Goal: Transaction & Acquisition: Purchase product/service

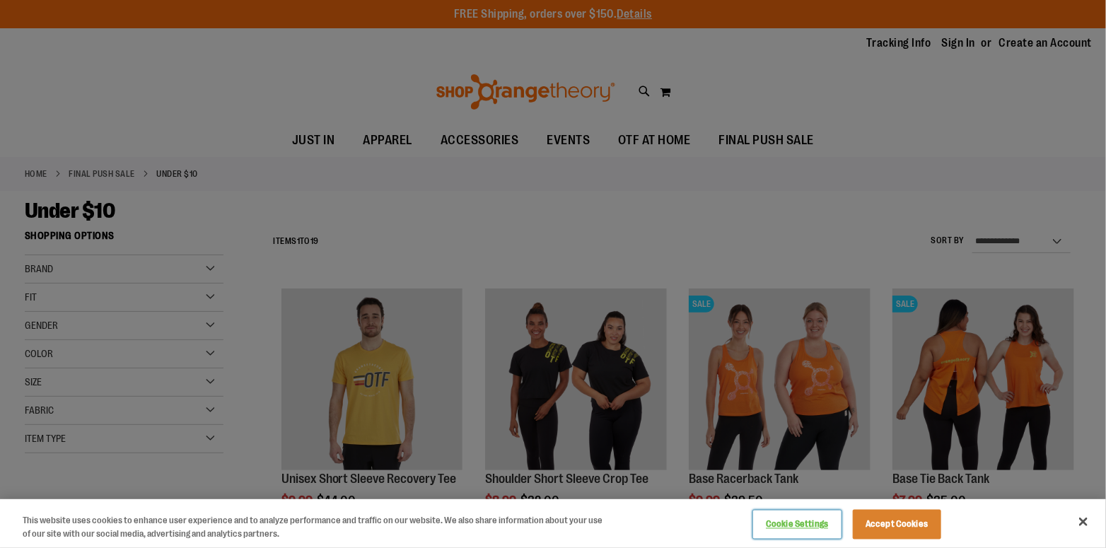
click at [787, 530] on button "Cookie Settings" at bounding box center [797, 524] width 88 height 28
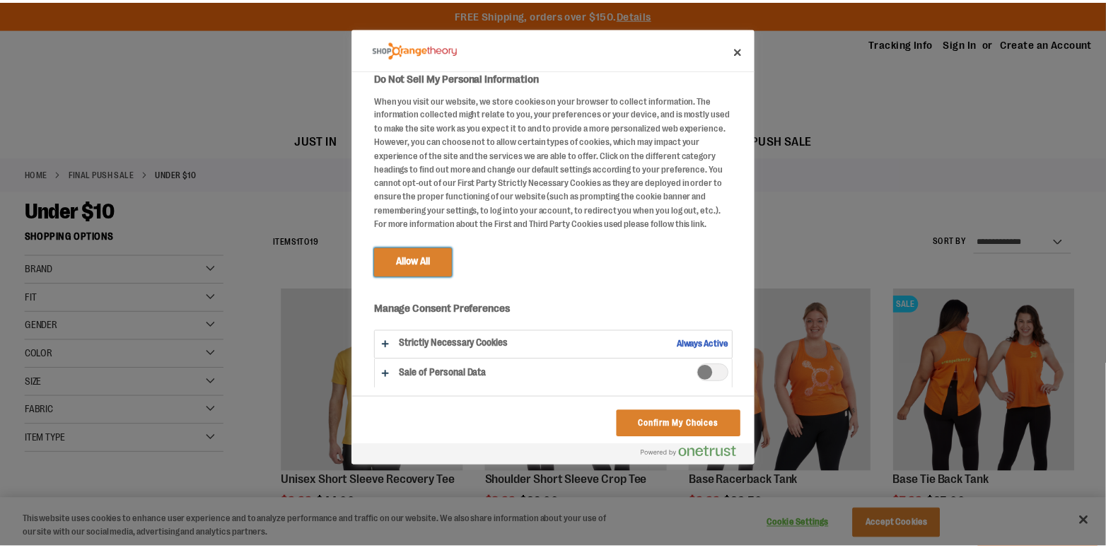
scroll to position [10, 0]
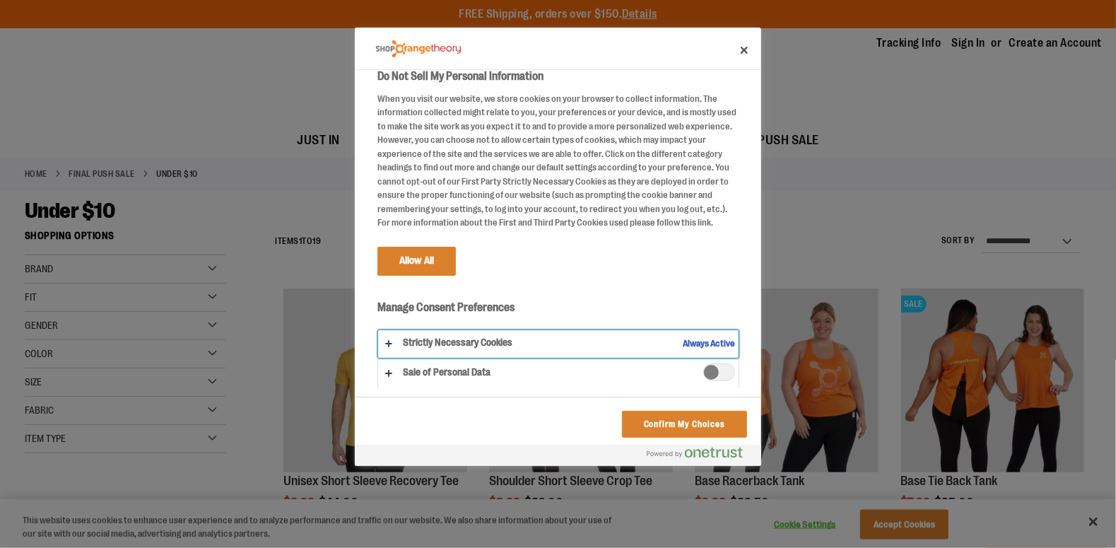
click at [469, 344] on button "Do Not Sell My Personal Information" at bounding box center [558, 344] width 361 height 28
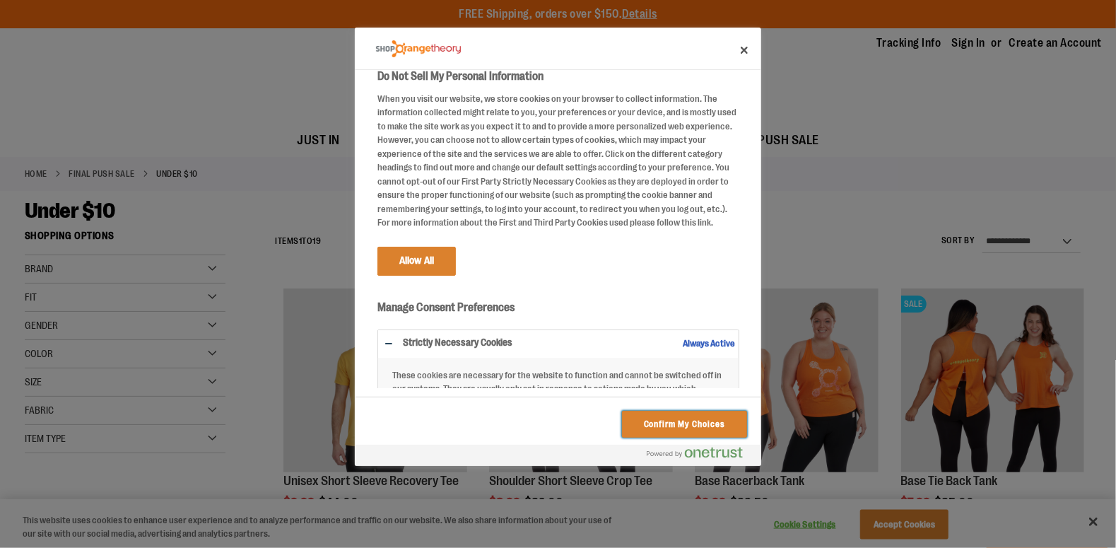
click at [690, 428] on button "Confirm My Choices" at bounding box center [684, 424] width 125 height 27
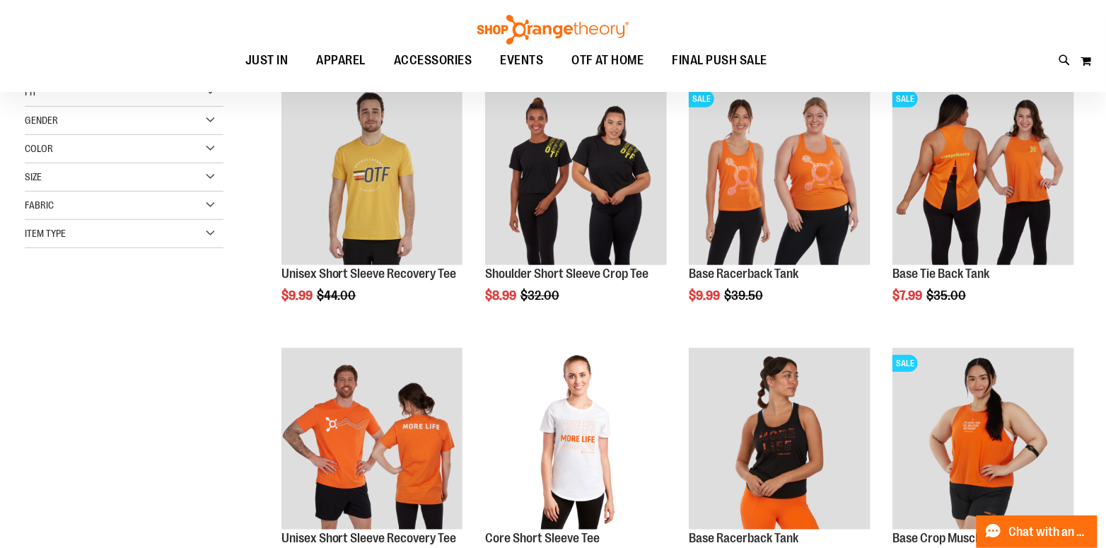
scroll to position [219, 0]
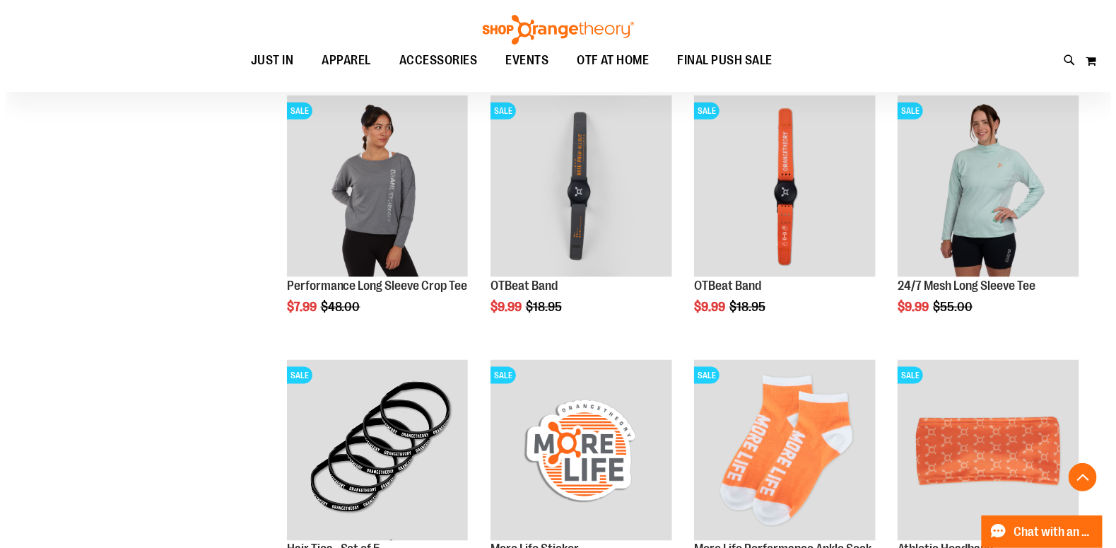
scroll to position [714, 0]
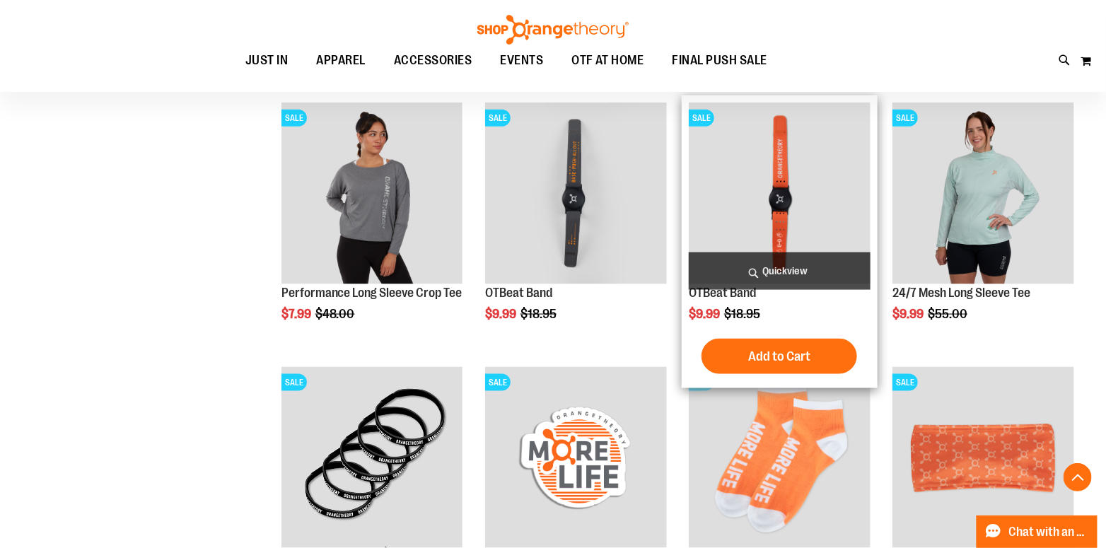
click at [781, 283] on span "Quickview" at bounding box center [780, 270] width 182 height 37
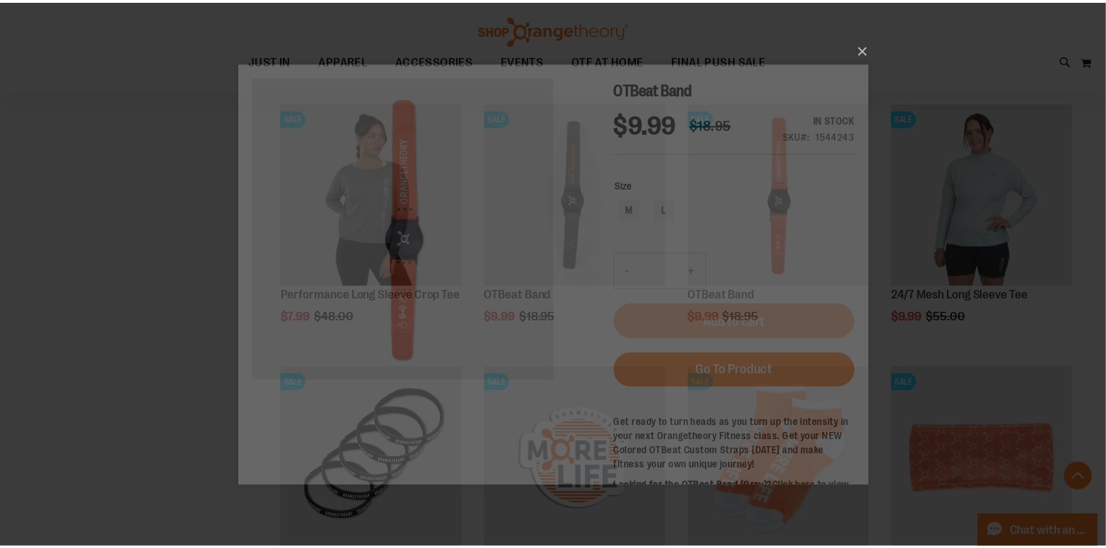
scroll to position [0, 0]
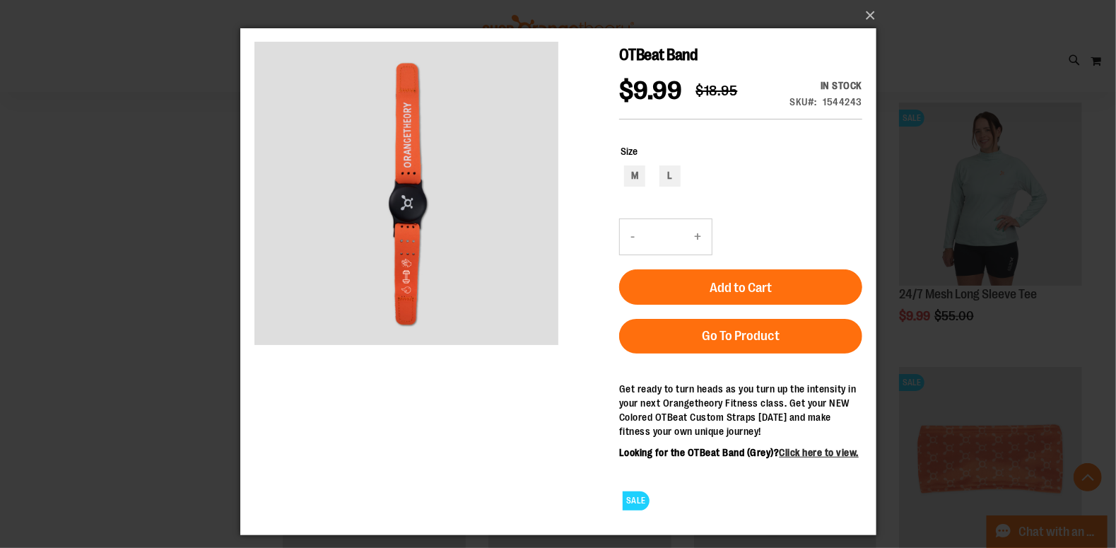
click at [634, 177] on div "M" at bounding box center [634, 175] width 21 height 21
type input "***"
click at [866, 13] on button "×" at bounding box center [563, 15] width 636 height 31
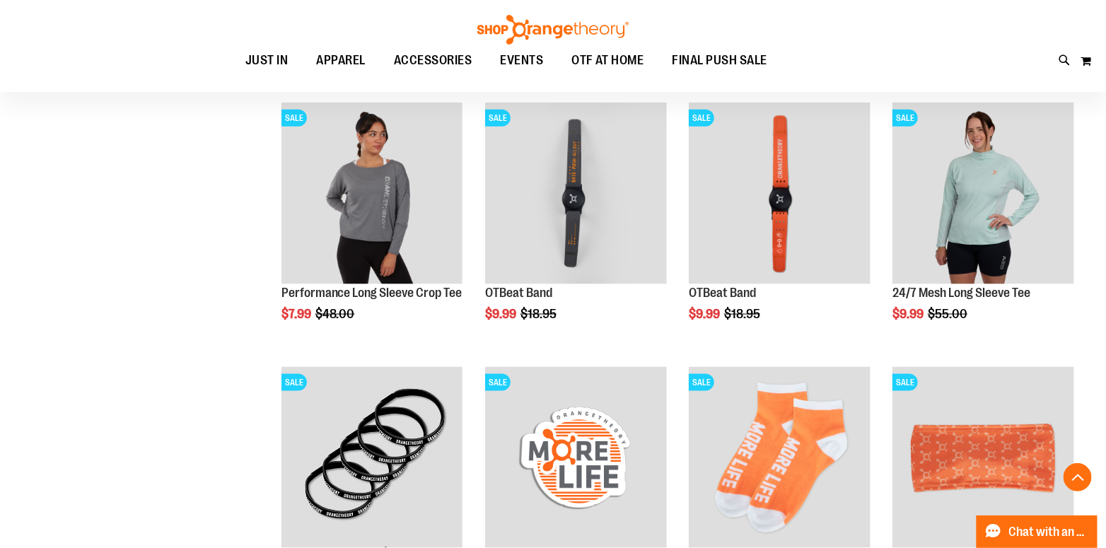
drag, startPoint x: 1103, startPoint y: 246, endPoint x: 1101, endPoint y: 206, distance: 40.4
click at [1101, 206] on main "**********" at bounding box center [553, 228] width 1106 height 1504
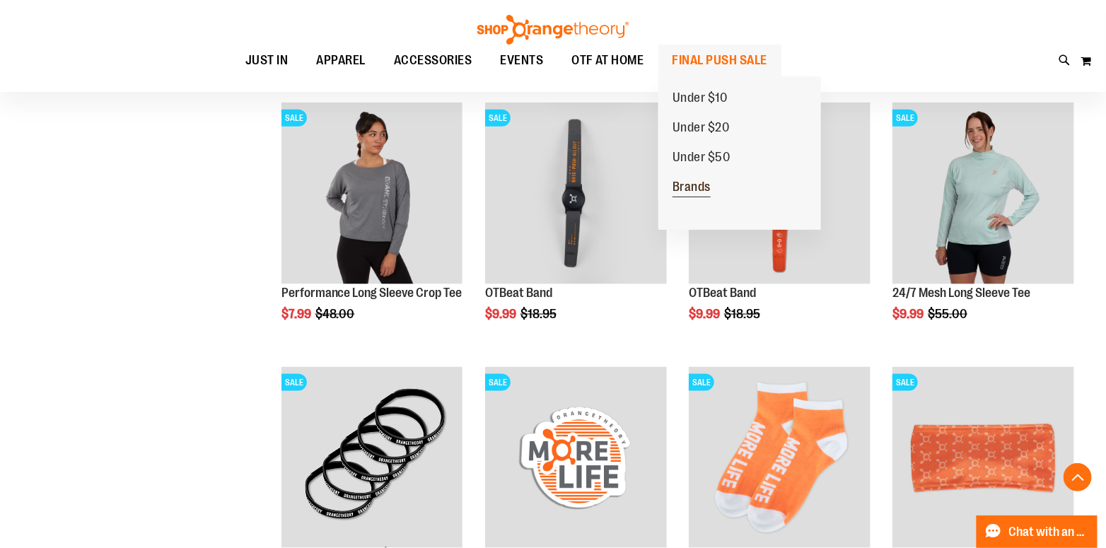
click at [690, 192] on span "Brands" at bounding box center [691, 189] width 38 height 18
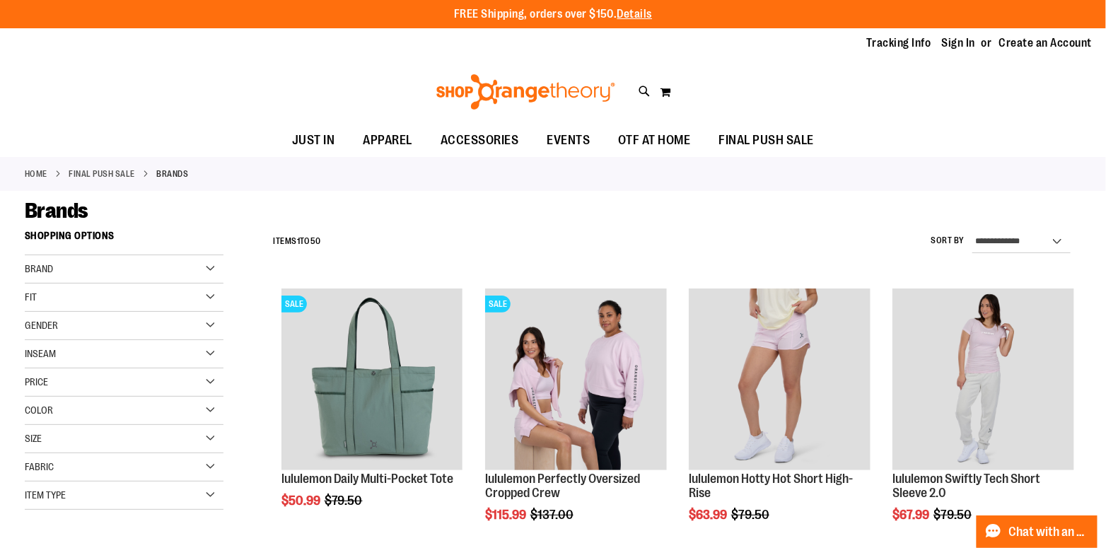
click at [213, 267] on div "Brand" at bounding box center [124, 269] width 199 height 28
click at [212, 267] on div "Brand" at bounding box center [124, 269] width 199 height 28
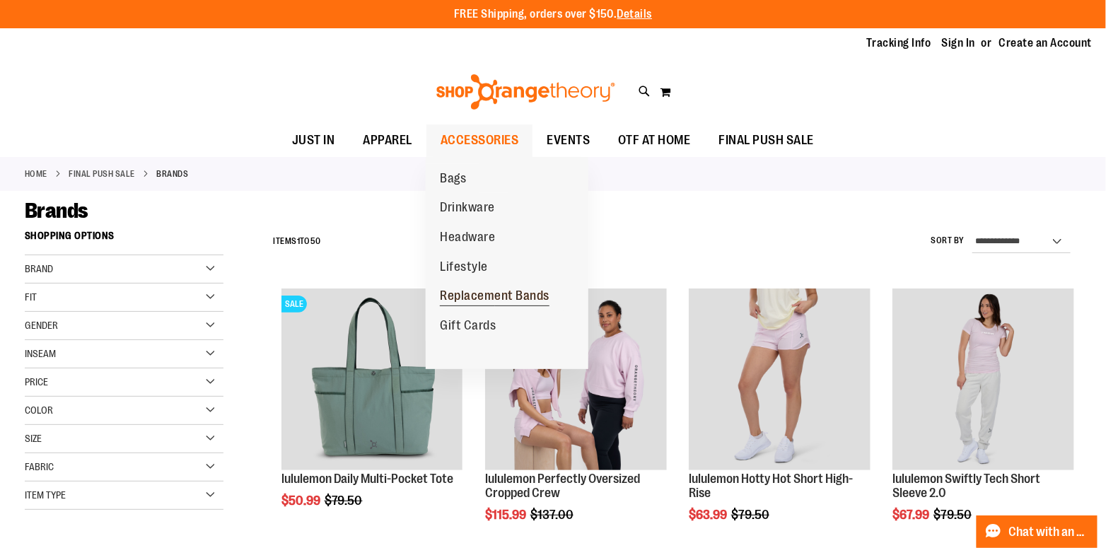
click at [513, 299] on span "Replacement Bands" at bounding box center [495, 297] width 110 height 18
